Goal: Use online tool/utility: Utilize a website feature to perform a specific function

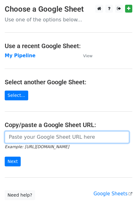
click at [36, 138] on input "url" at bounding box center [67, 137] width 125 height 12
paste input "https://docs.google.com/spreadsheets/d/1U_mQk6aSlQtYKjJl1zyBDHA5CHALlrQZ76MJY6o…"
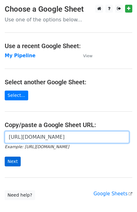
type input "https://docs.google.com/spreadsheets/d/1U_mQk6aSlQtYKjJl1zyBDHA5CHALlrQZ76MJY6o…"
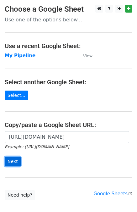
click at [11, 160] on input "Next" at bounding box center [13, 161] width 16 height 10
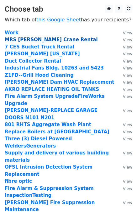
click at [45, 39] on strong "MRS [PERSON_NAME] Crane Rental" at bounding box center [51, 40] width 93 height 6
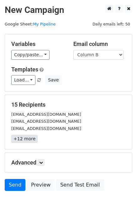
click at [25, 139] on link "+12 more" at bounding box center [24, 139] width 26 height 8
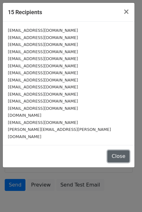
click at [118, 150] on button "Close" at bounding box center [118, 156] width 22 height 12
